Goal: Task Accomplishment & Management: Manage account settings

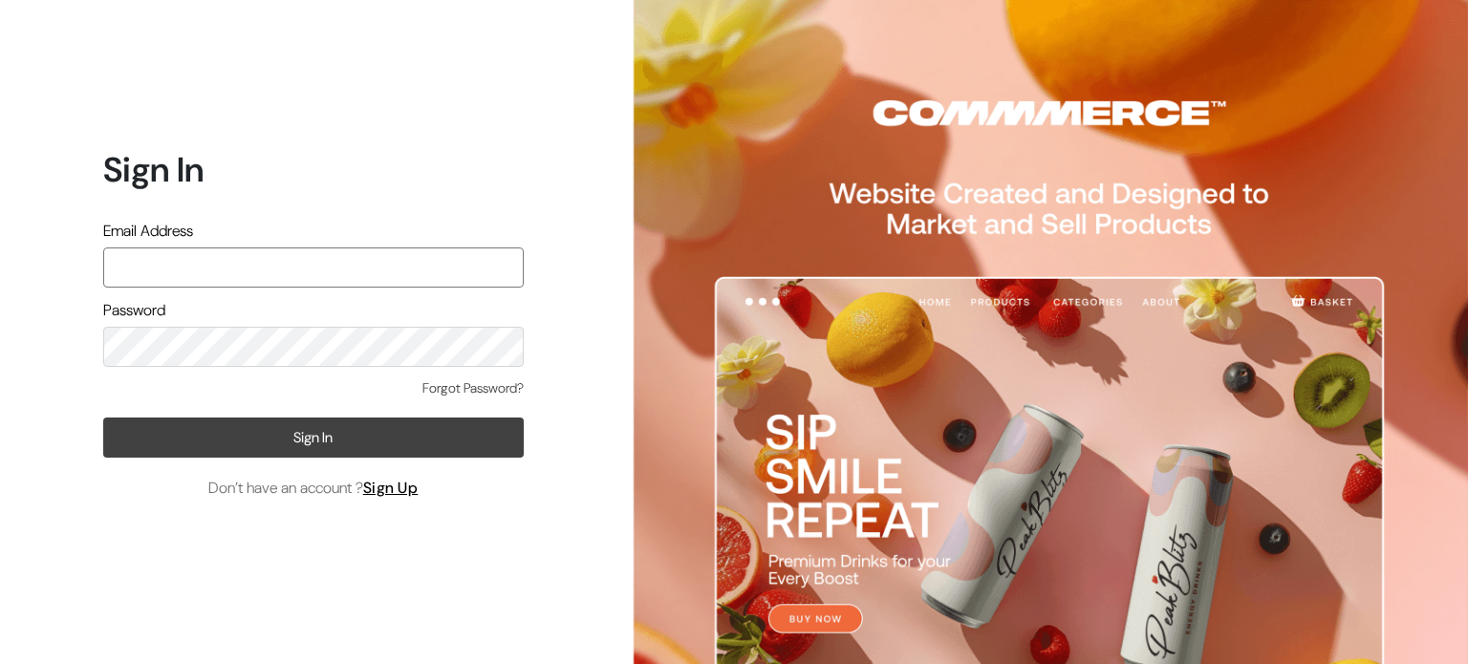
type input "rims.info007@gmail.com"
click at [335, 434] on button "Sign In" at bounding box center [313, 438] width 420 height 40
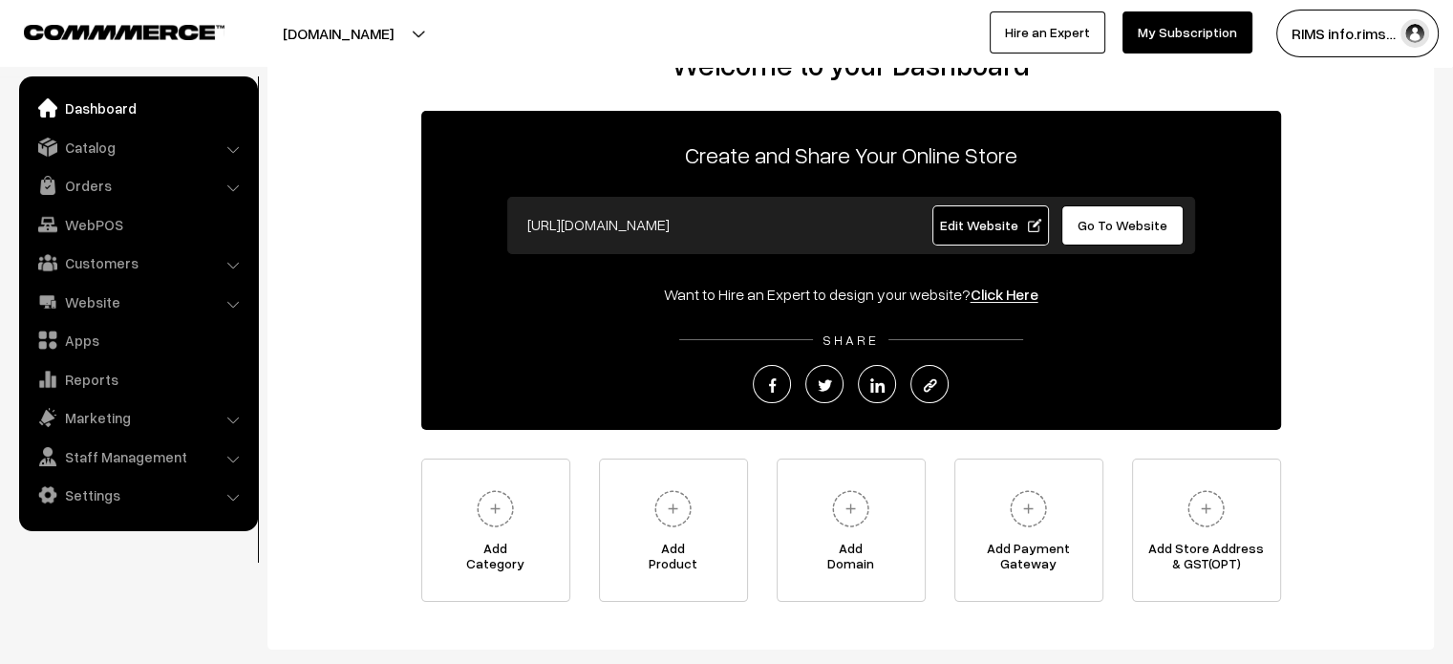
scroll to position [96, 0]
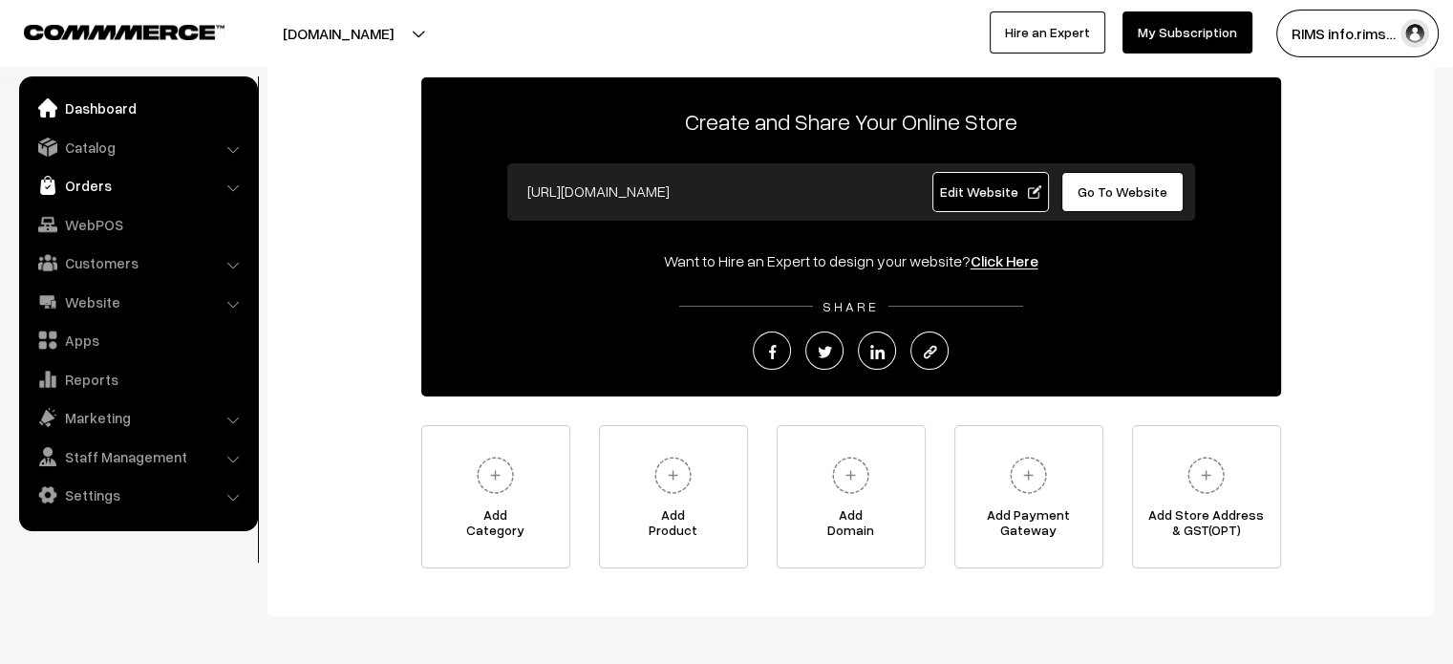
click at [113, 186] on link "Orders" at bounding box center [137, 185] width 227 height 34
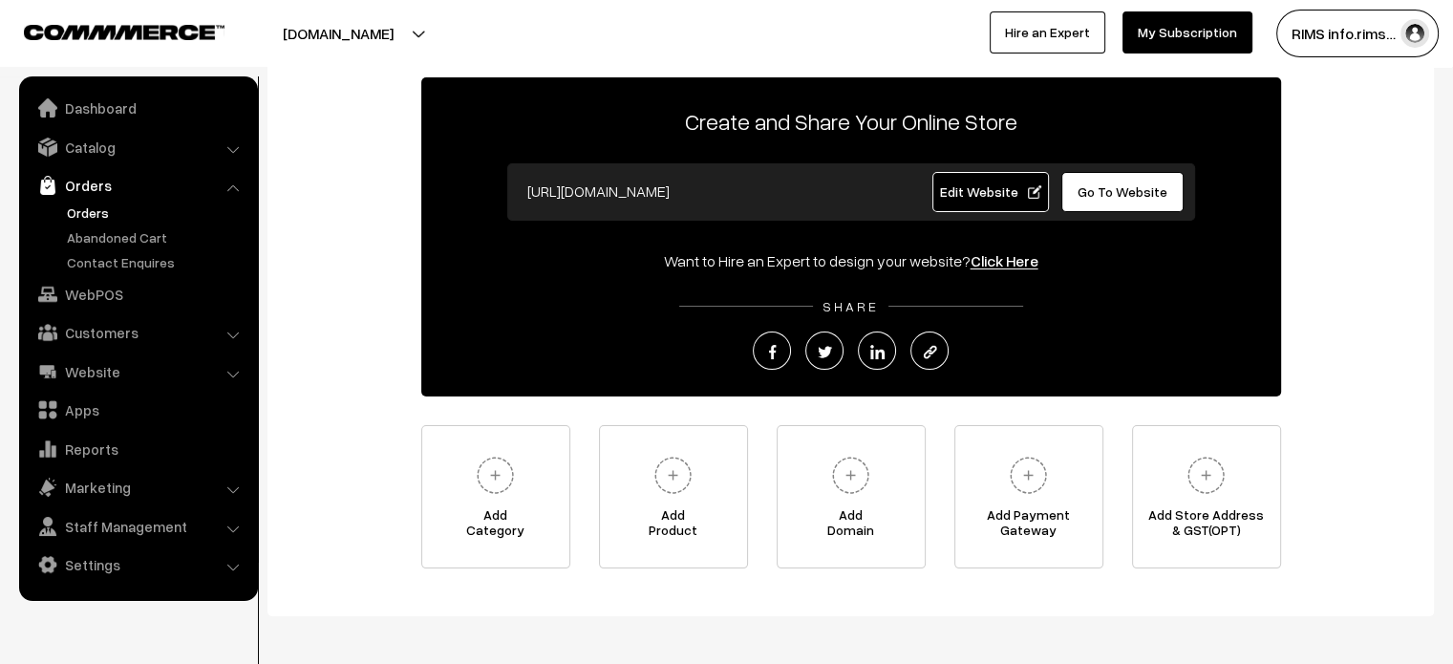
click at [96, 211] on link "Orders" at bounding box center [156, 213] width 189 height 20
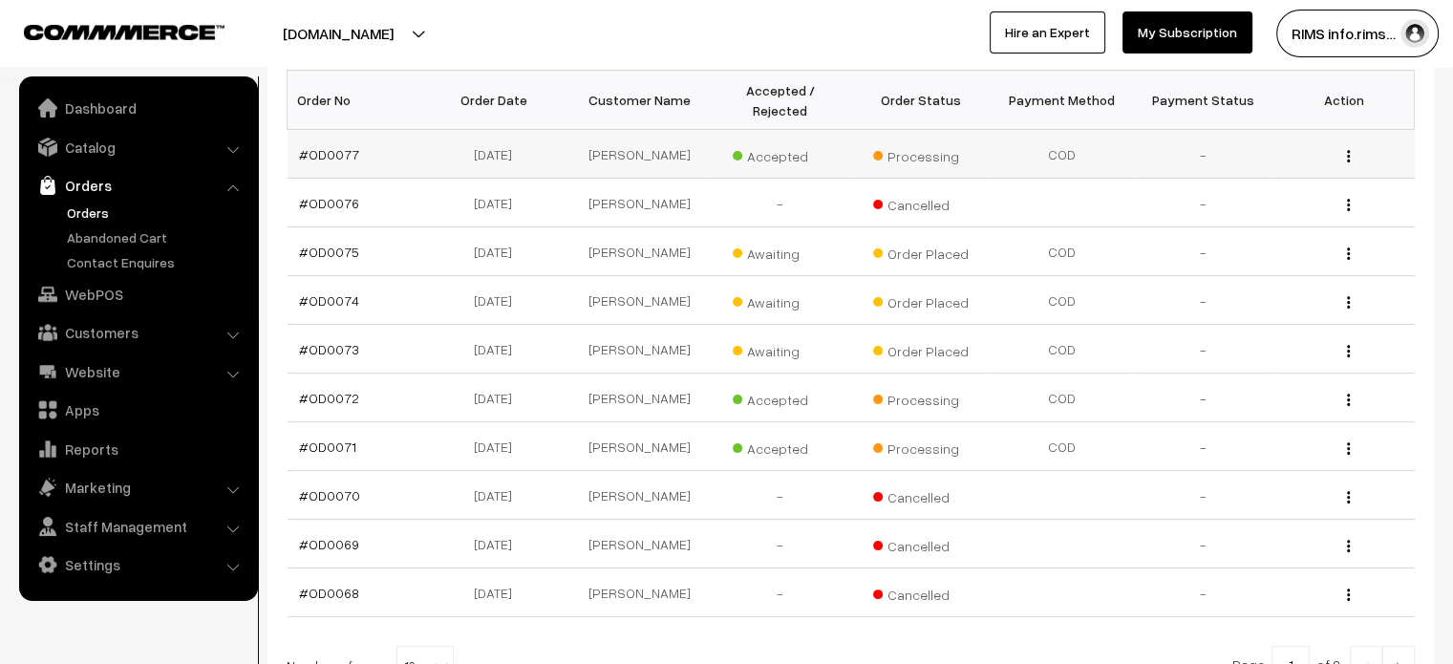
scroll to position [287, 0]
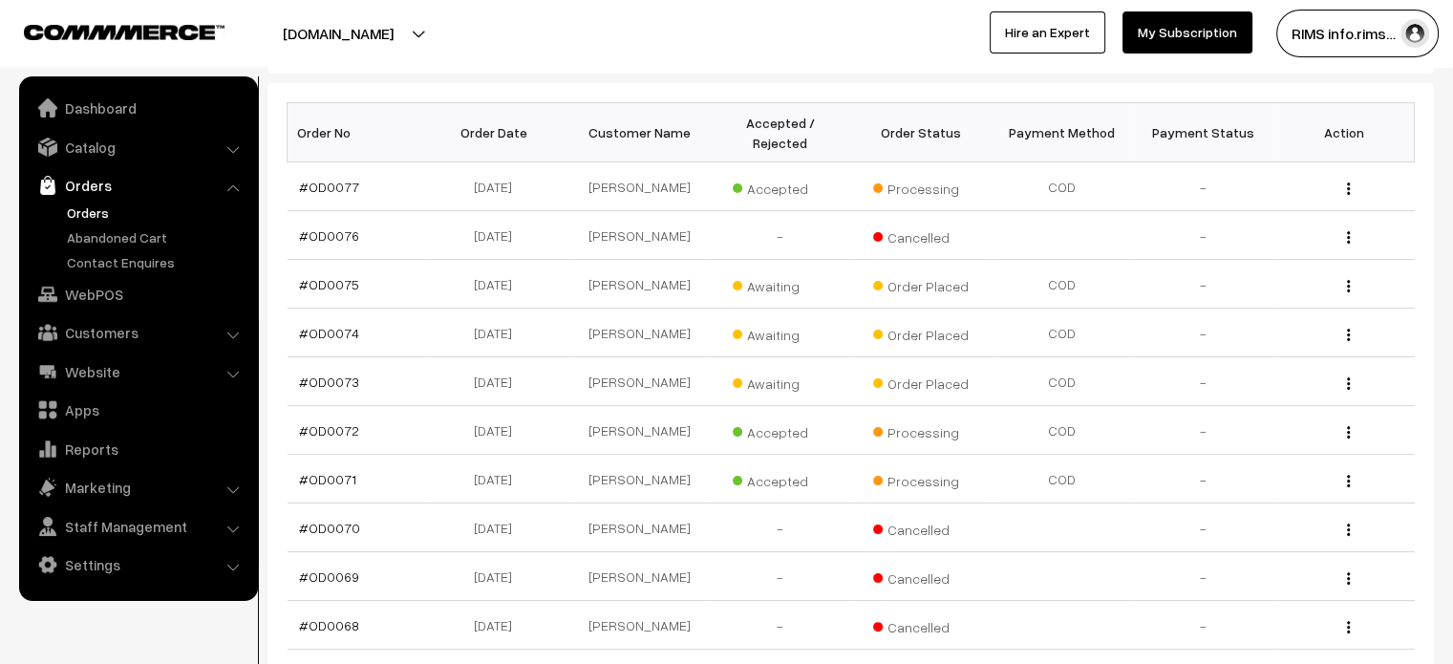
click at [436, 36] on button "ayushmanbhava.life" at bounding box center [338, 34] width 245 height 48
click at [436, 33] on button "[DOMAIN_NAME]" at bounding box center [338, 34] width 245 height 48
click at [235, 371] on li "Website Website Builder Authors" at bounding box center [138, 371] width 229 height 34
click at [234, 368] on li "Website Website Builder Authors" at bounding box center [138, 371] width 229 height 34
click at [229, 372] on li "Website Website Builder Authors" at bounding box center [138, 371] width 229 height 34
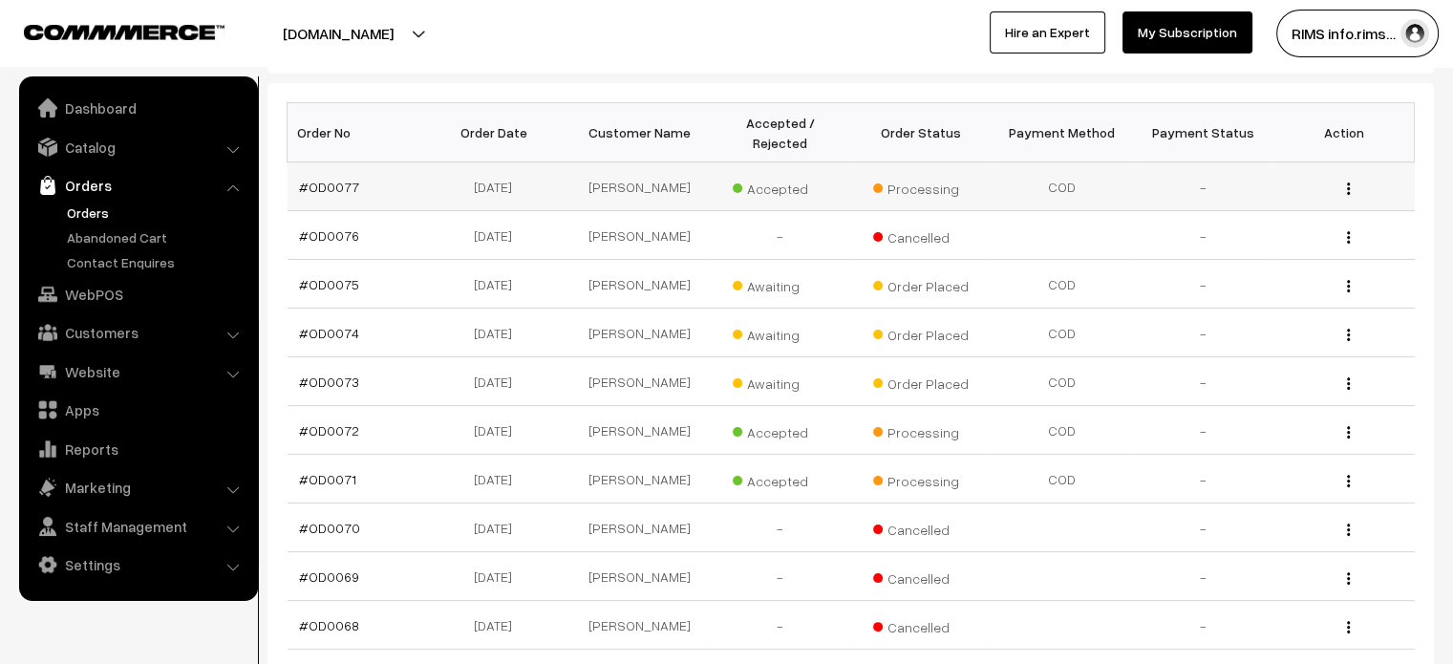
click at [1351, 177] on div "View" at bounding box center [1344, 187] width 118 height 20
click at [1347, 182] on img "button" at bounding box center [1348, 188] width 3 height 12
click at [1426, 161] on div "Bulk Options Delete Selected Bulk Options Order No Order Date Customer Name Acc…" at bounding box center [851, 424] width 1167 height 682
click at [1349, 182] on img "button" at bounding box center [1348, 188] width 3 height 12
click at [231, 146] on li "Catalog Categories" at bounding box center [138, 147] width 229 height 34
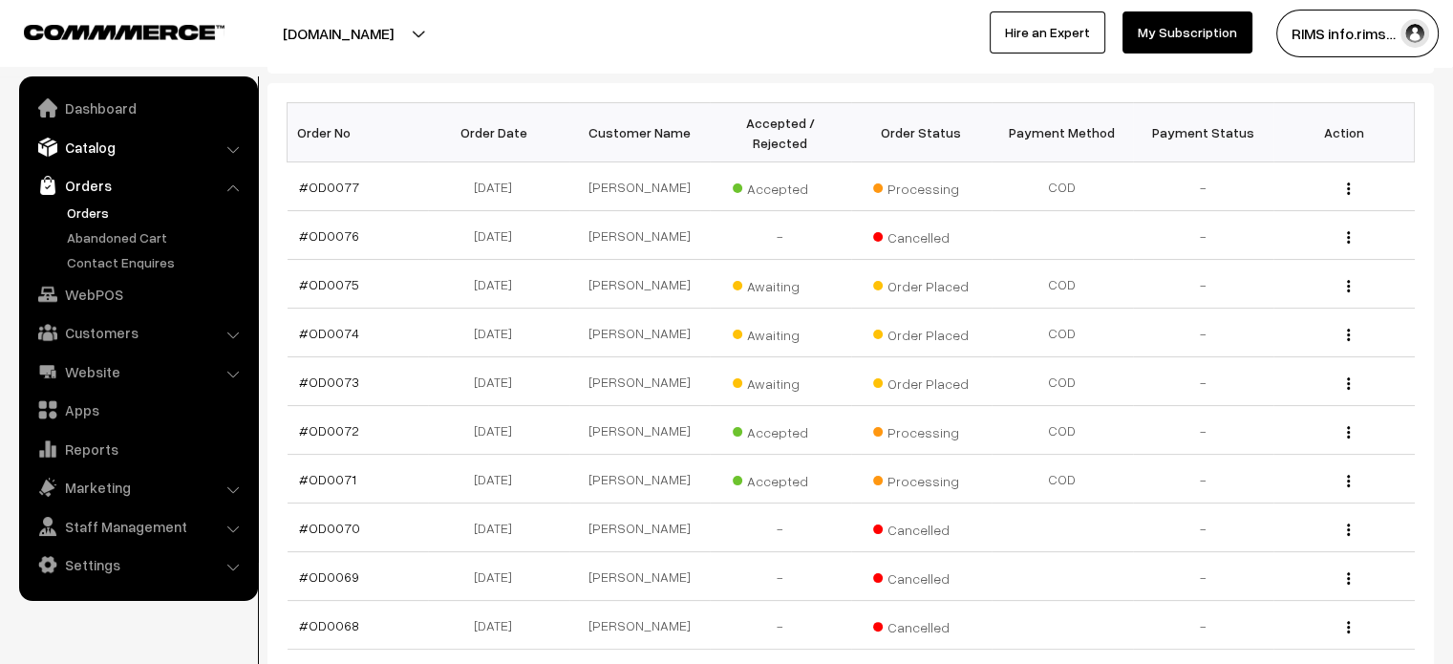
click at [172, 152] on link "Catalog" at bounding box center [137, 147] width 227 height 34
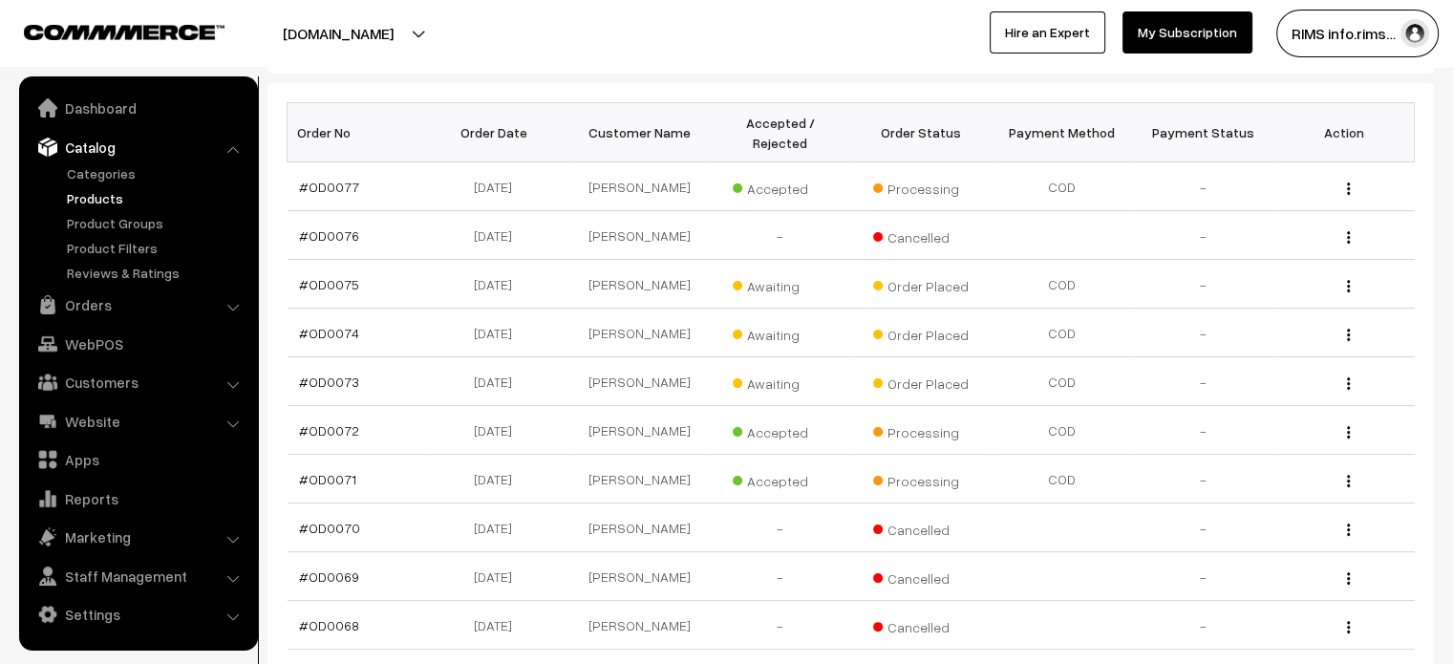
click at [102, 198] on link "Products" at bounding box center [156, 198] width 189 height 20
